Goal: Navigation & Orientation: Find specific page/section

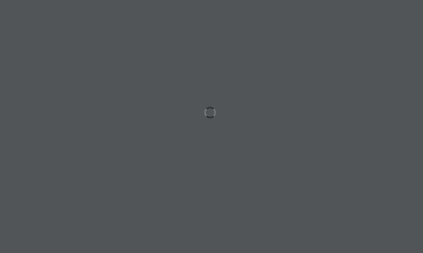
drag, startPoint x: 95, startPoint y: 213, endPoint x: 99, endPoint y: 222, distance: 9.7
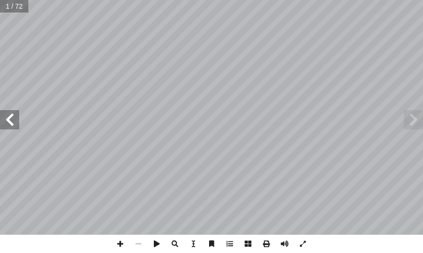
click at [5, 116] on span at bounding box center [9, 119] width 19 height 19
click at [10, 122] on span at bounding box center [9, 119] width 19 height 19
click at [124, 243] on span at bounding box center [120, 244] width 18 height 18
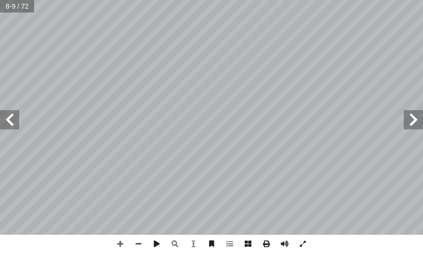
click at [60, 65] on html "الصفحة الرئيسية الصف الأول الصف الثاني الصف الثالث الصف الرابع الصف الخامس الصف…" at bounding box center [211, 32] width 423 height 65
click at [124, 246] on span at bounding box center [120, 244] width 18 height 18
